Goal: Task Accomplishment & Management: Manage account settings

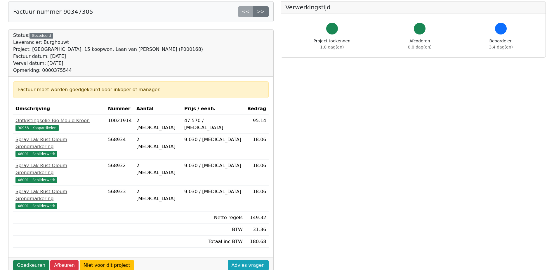
scroll to position [88, 0]
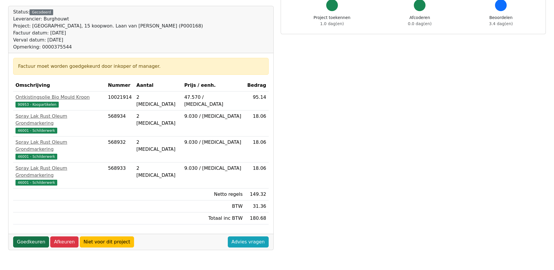
click at [24, 236] on link "Goedkeuren" at bounding box center [31, 241] width 36 height 11
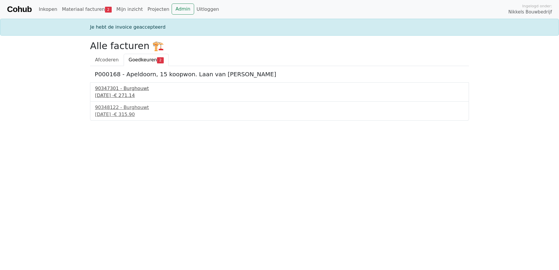
click at [125, 90] on div "90347301 - Burghouwt" at bounding box center [279, 88] width 369 height 7
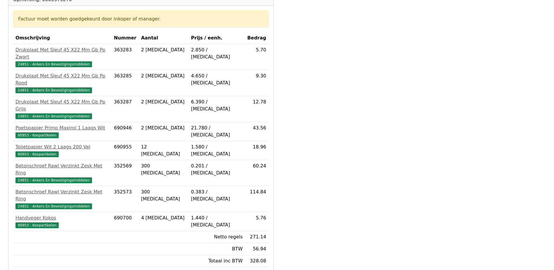
scroll to position [146, 0]
